Goal: Transaction & Acquisition: Purchase product/service

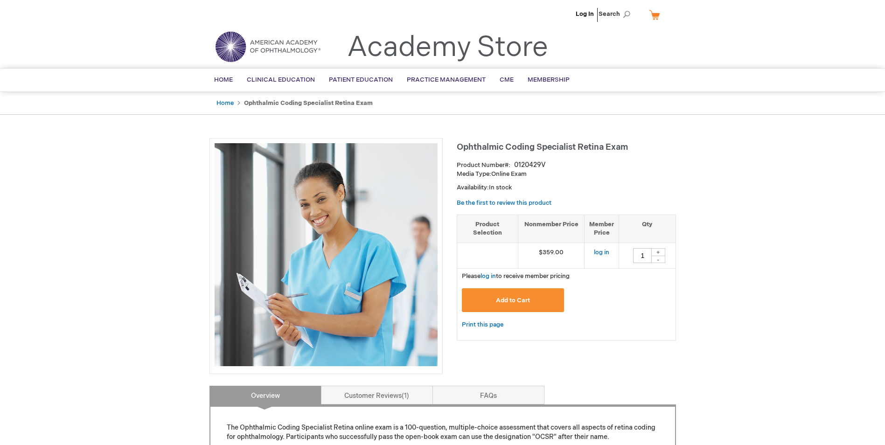
click at [490, 255] on td at bounding box center [487, 256] width 61 height 26
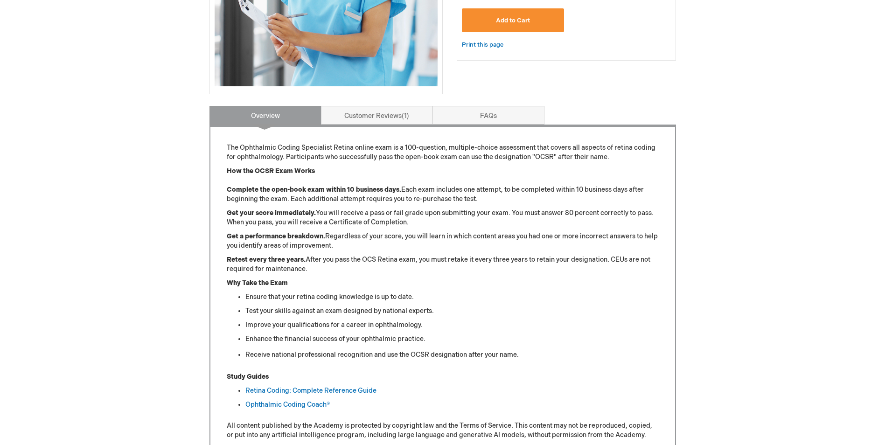
scroll to position [327, 0]
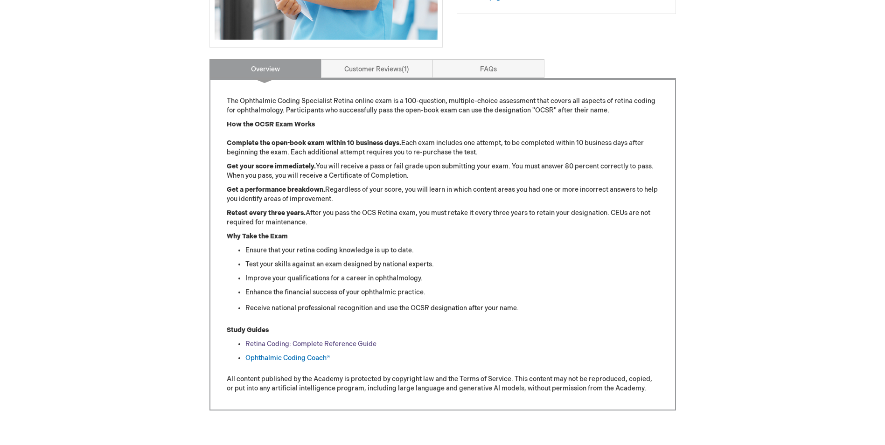
click at [297, 347] on link "Retina Coding: Complete Reference Guide" at bounding box center [311, 344] width 131 height 8
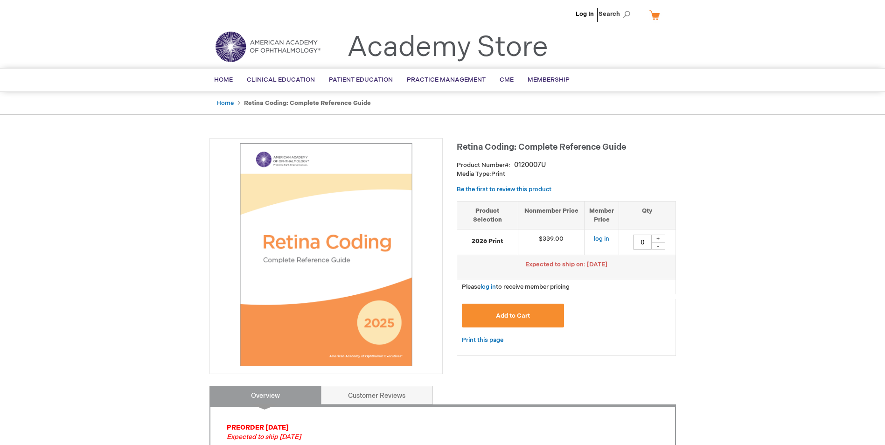
click at [660, 239] on div "+" at bounding box center [659, 239] width 14 height 8
type input "1"
